Goal: Information Seeking & Learning: Understand process/instructions

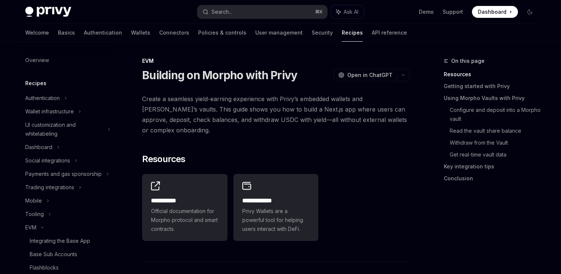
scroll to position [69, 0]
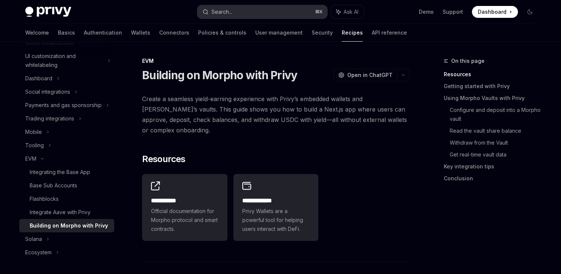
click at [255, 8] on button "Search... ⌘ K" at bounding box center [262, 11] width 130 height 13
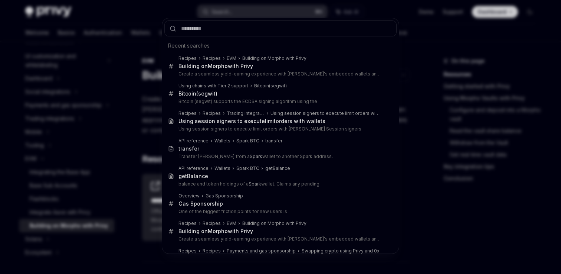
type input "*"
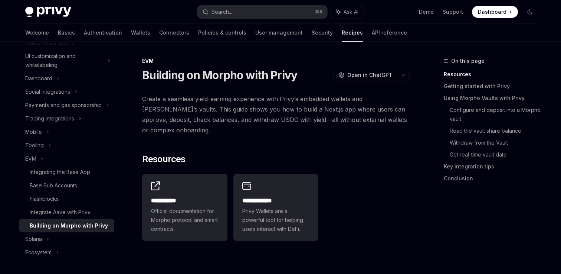
click at [91, 30] on div "Welcome Basics Authentication Wallets Connectors Policies & controls User manag…" at bounding box center [216, 33] width 382 height 18
click at [131, 34] on link "Wallets" at bounding box center [140, 33] width 19 height 18
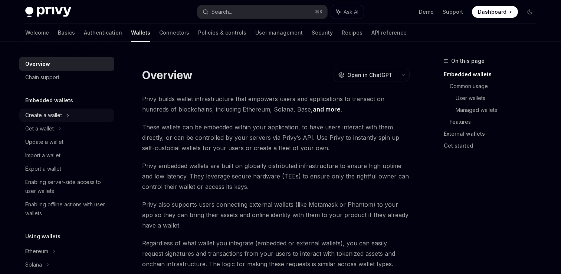
click at [39, 114] on div "Create a wallet" at bounding box center [43, 115] width 37 height 9
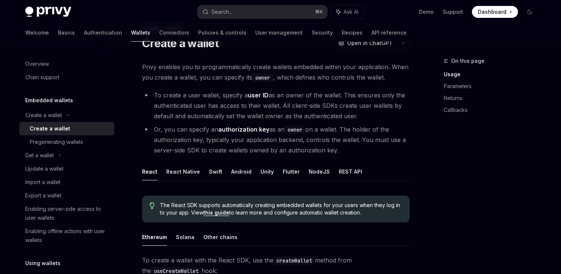
scroll to position [81, 0]
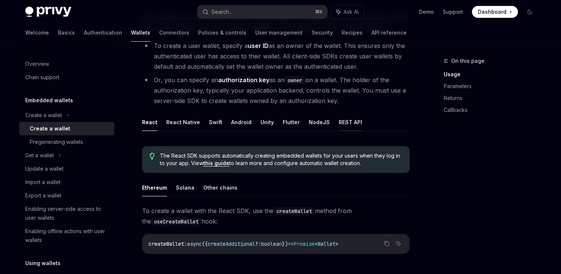
click at [339, 116] on button "REST API" at bounding box center [350, 121] width 23 height 17
type textarea "*"
